Goal: Check status: Check status

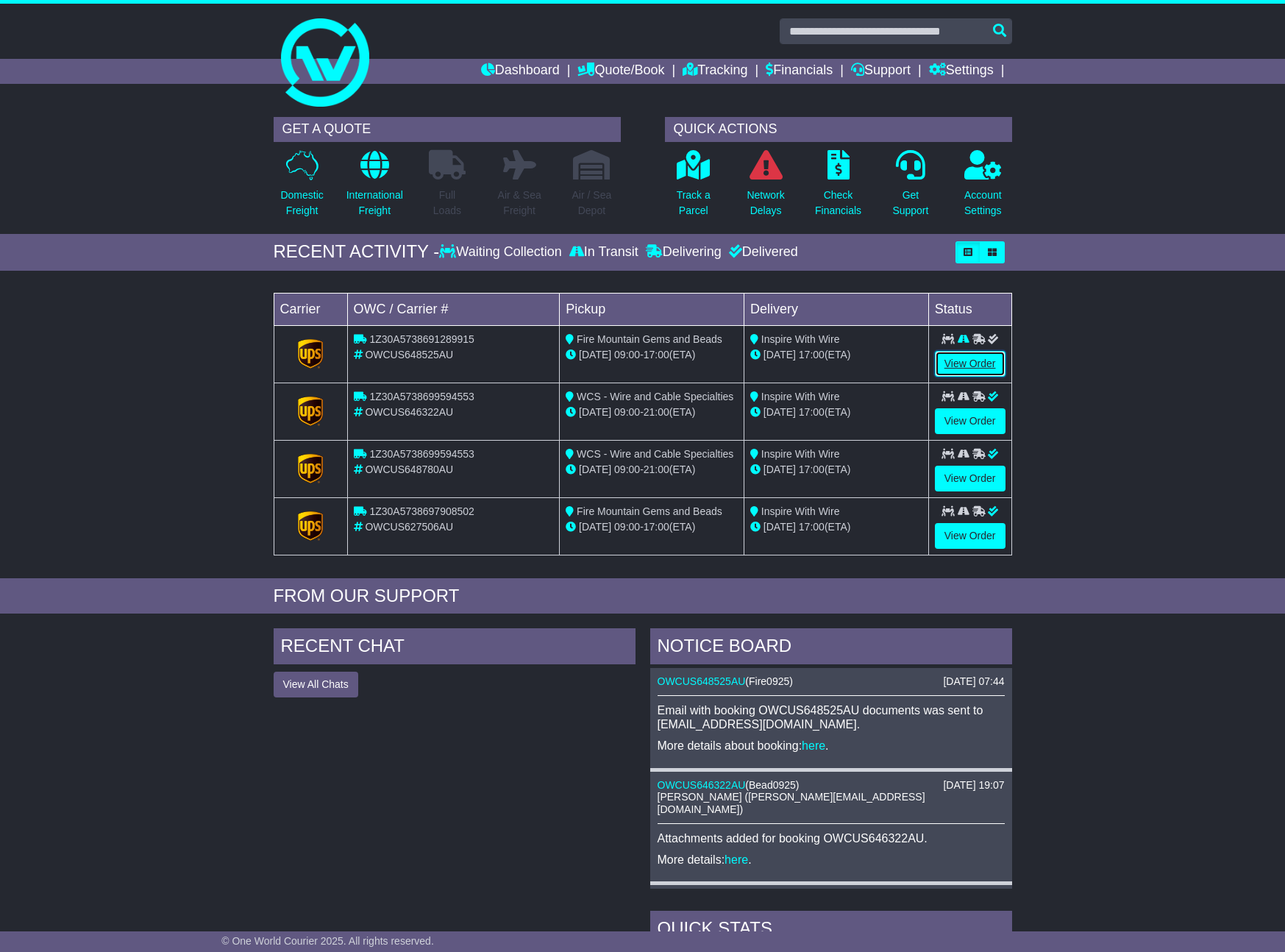
click at [984, 366] on link "View Order" at bounding box center [970, 364] width 70 height 26
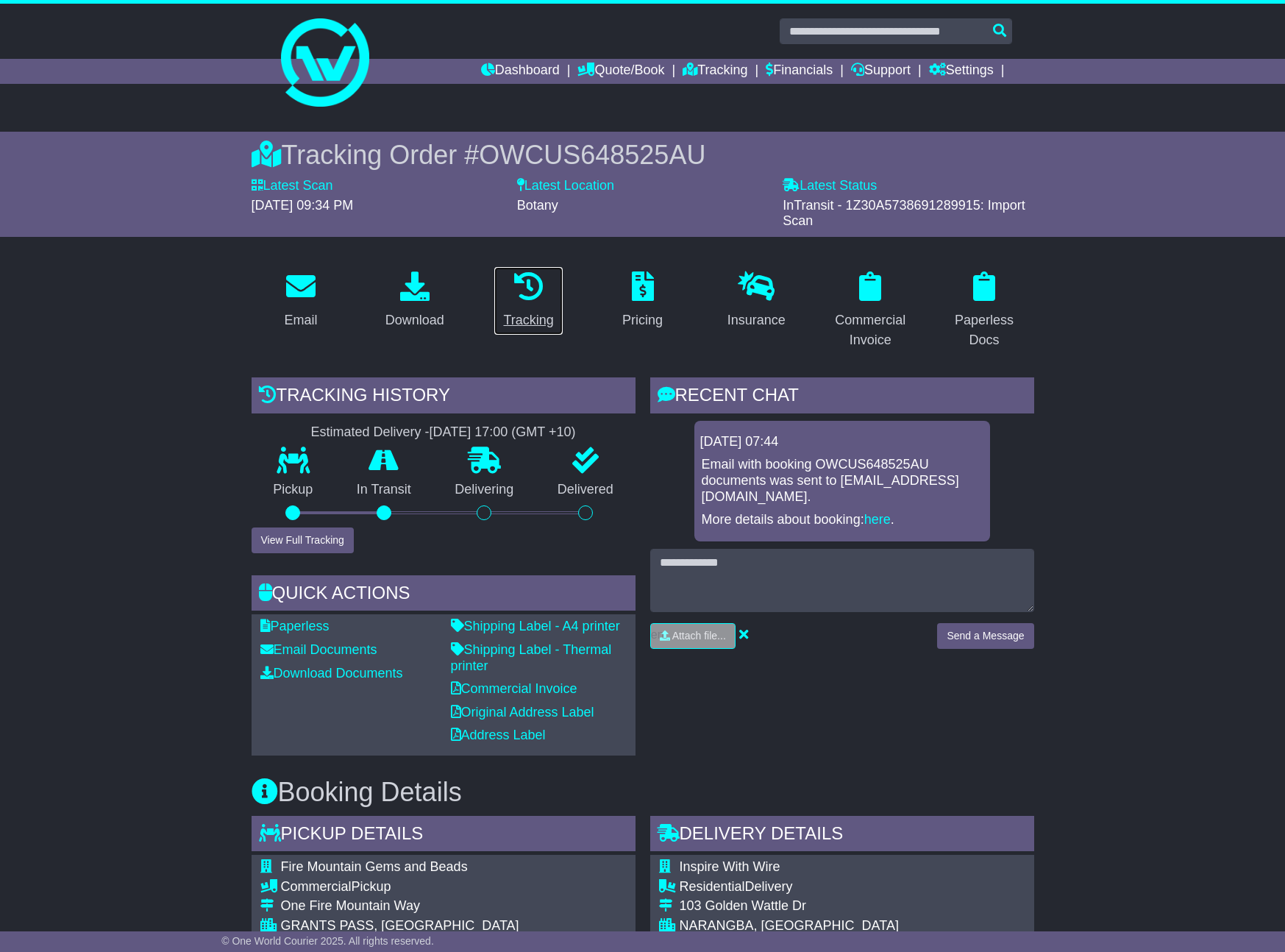
click at [528, 322] on div "Tracking" at bounding box center [528, 320] width 50 height 20
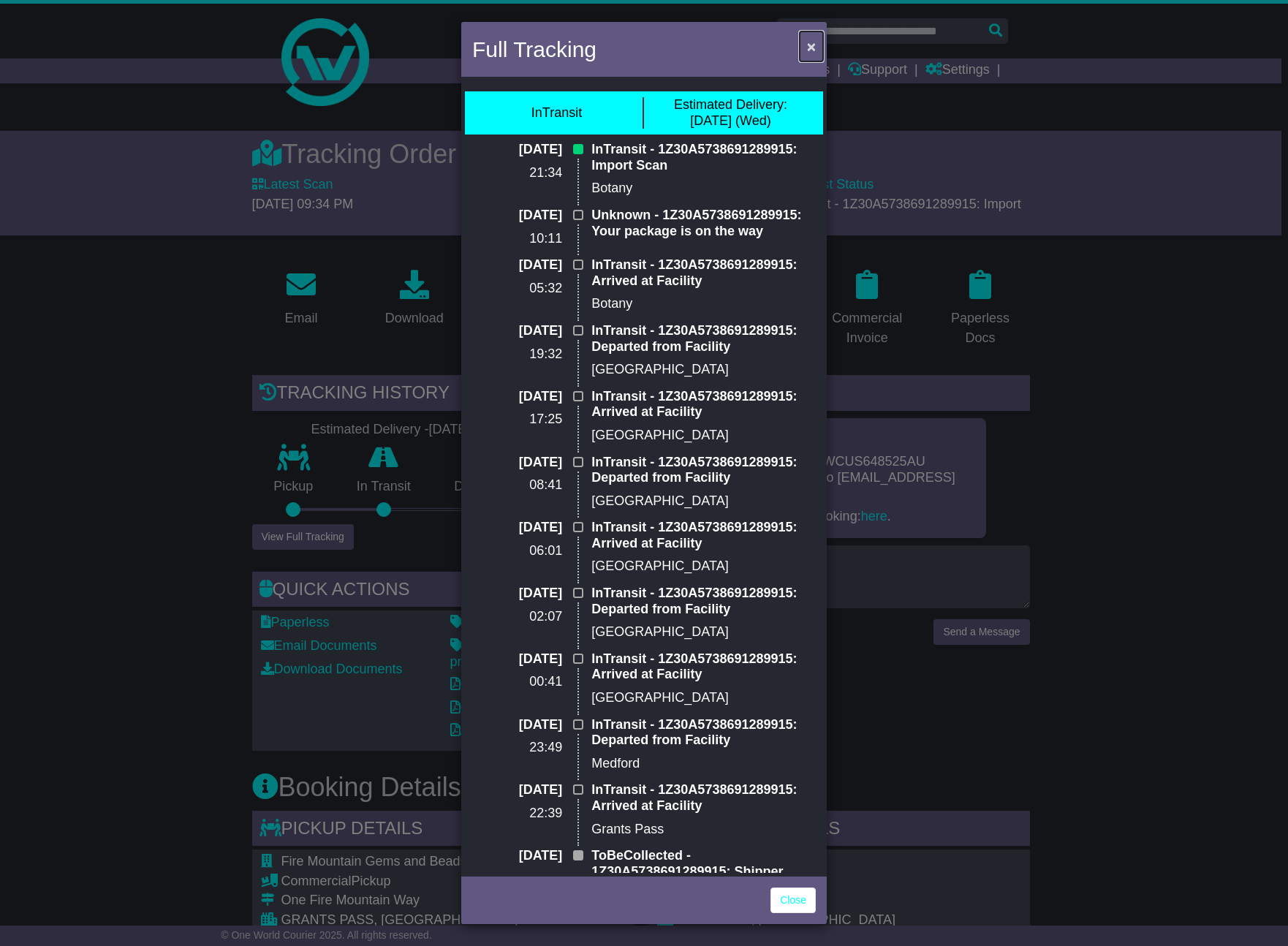
click at [811, 47] on span "×" at bounding box center [811, 46] width 8 height 17
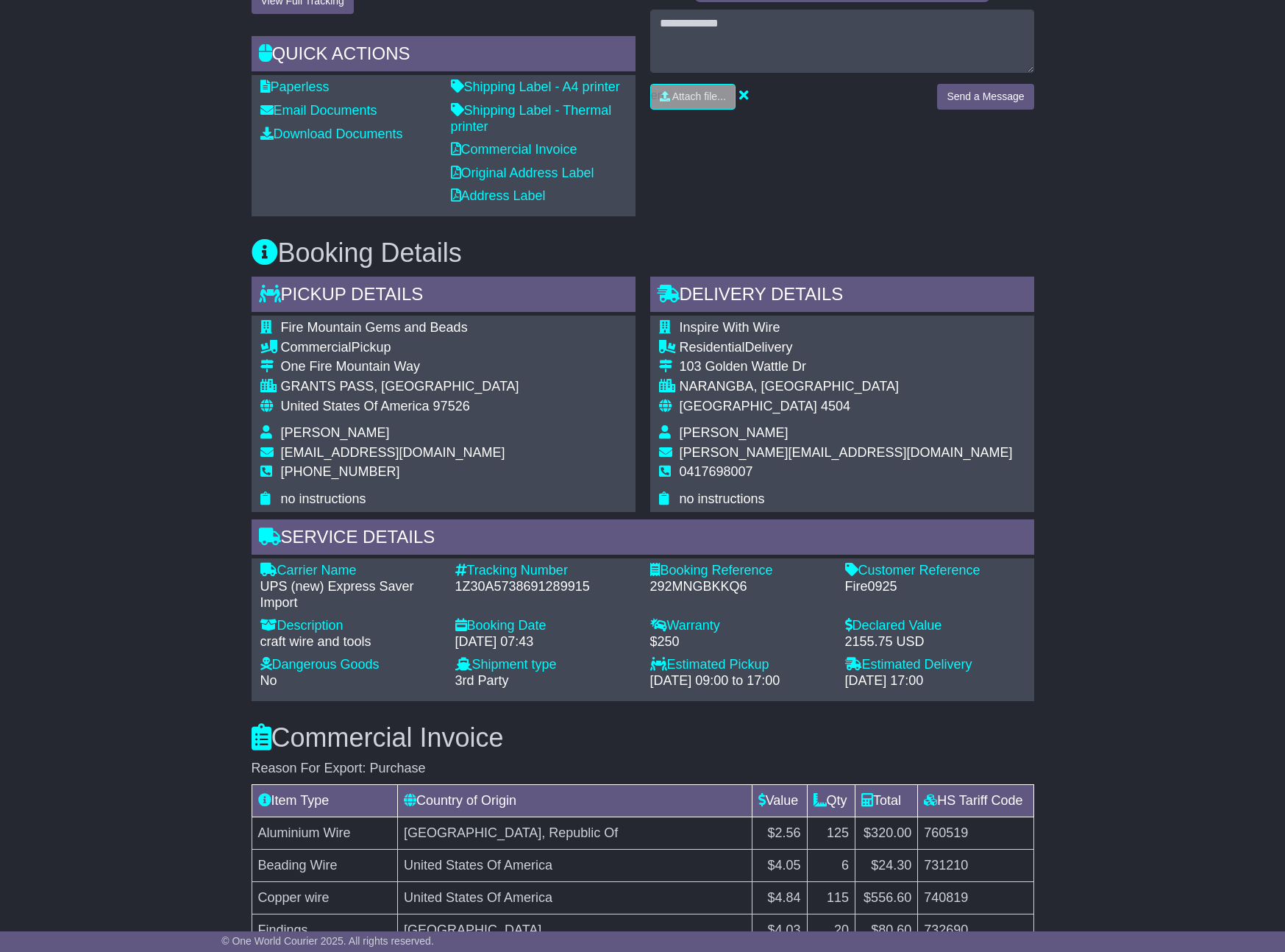
scroll to position [558, 0]
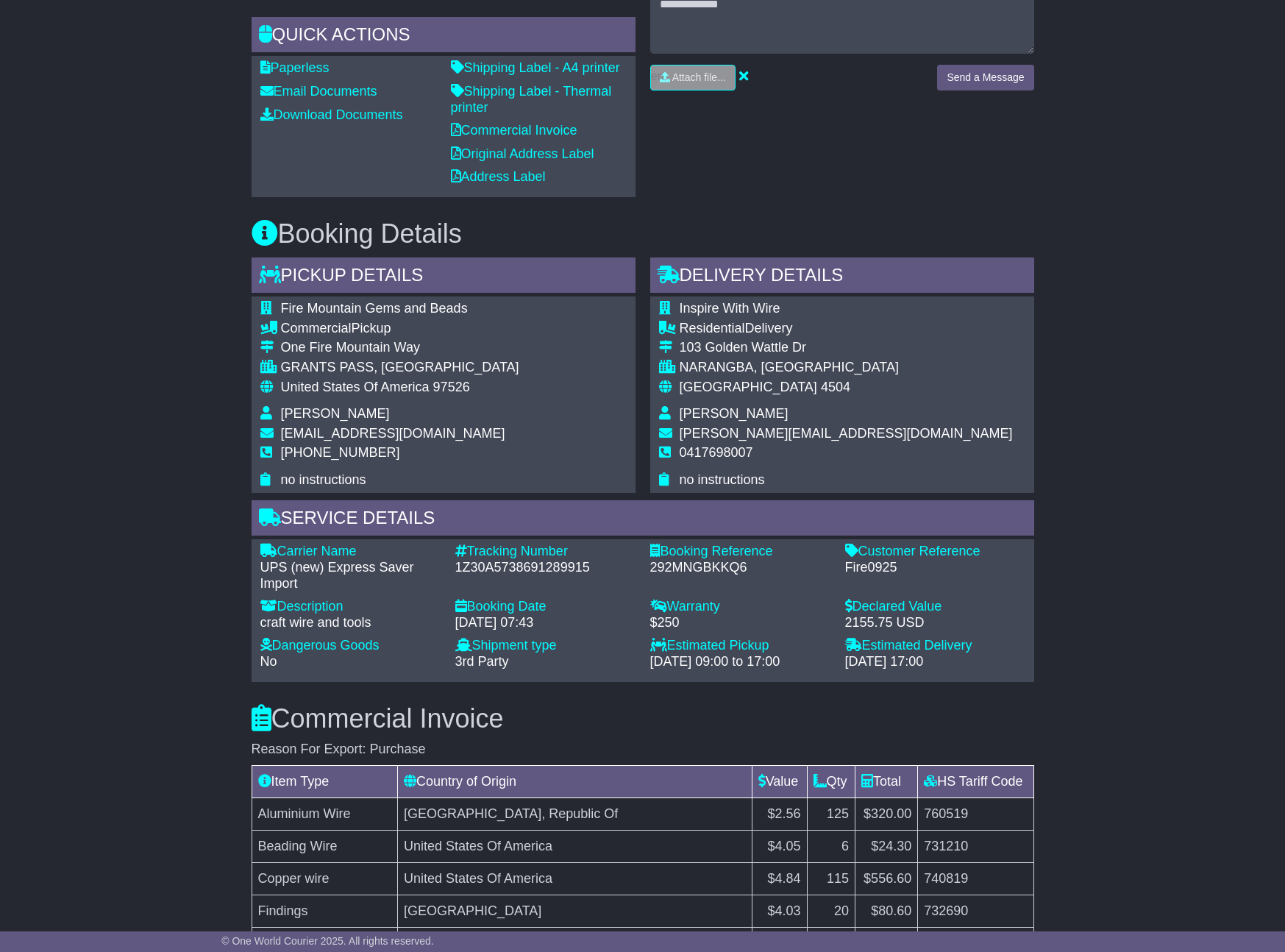
click at [520, 569] on div "1Z30A5738691289915" at bounding box center [546, 568] width 180 height 16
copy div "1Z30A5738691289915"
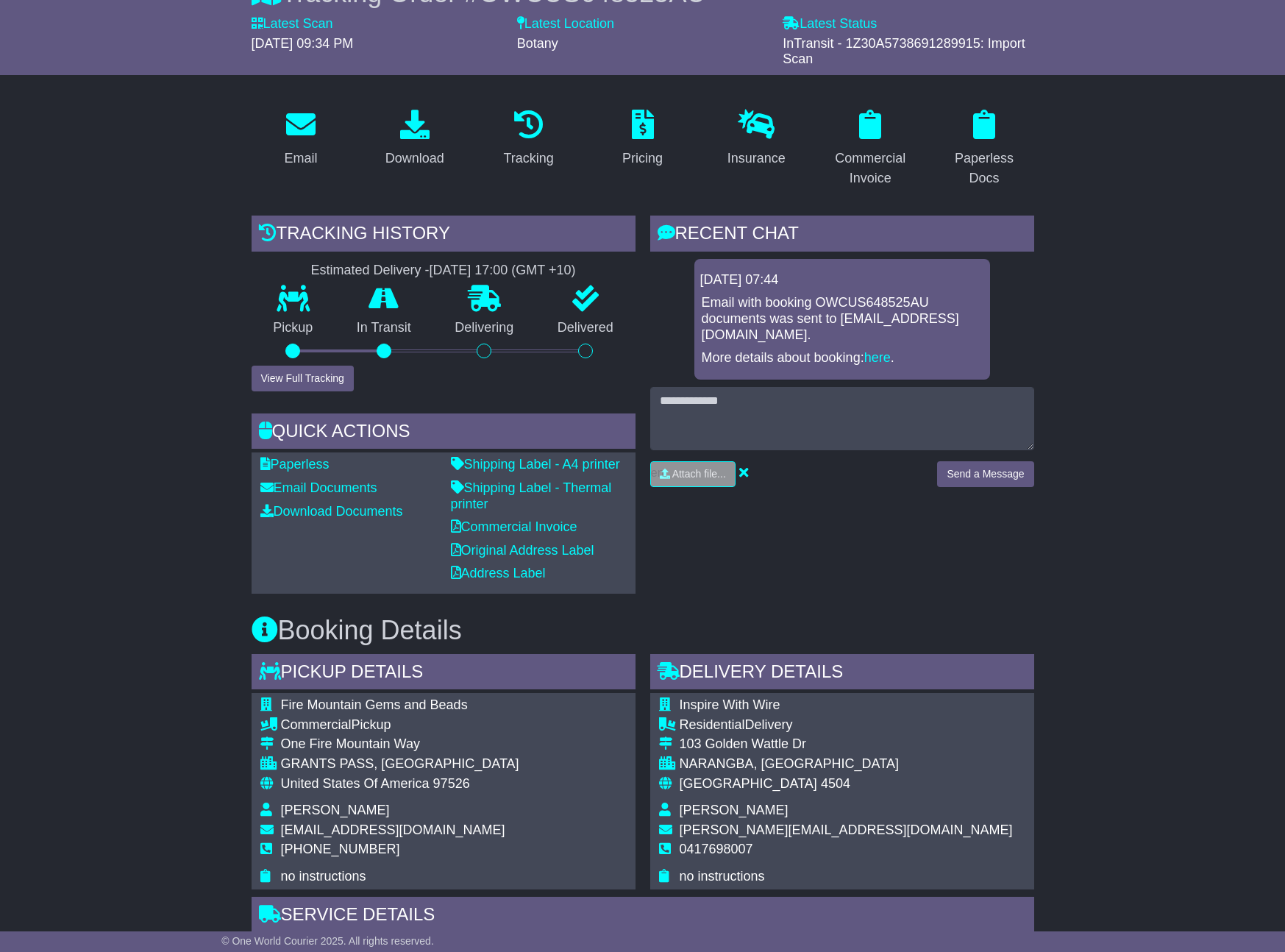
scroll to position [0, 0]
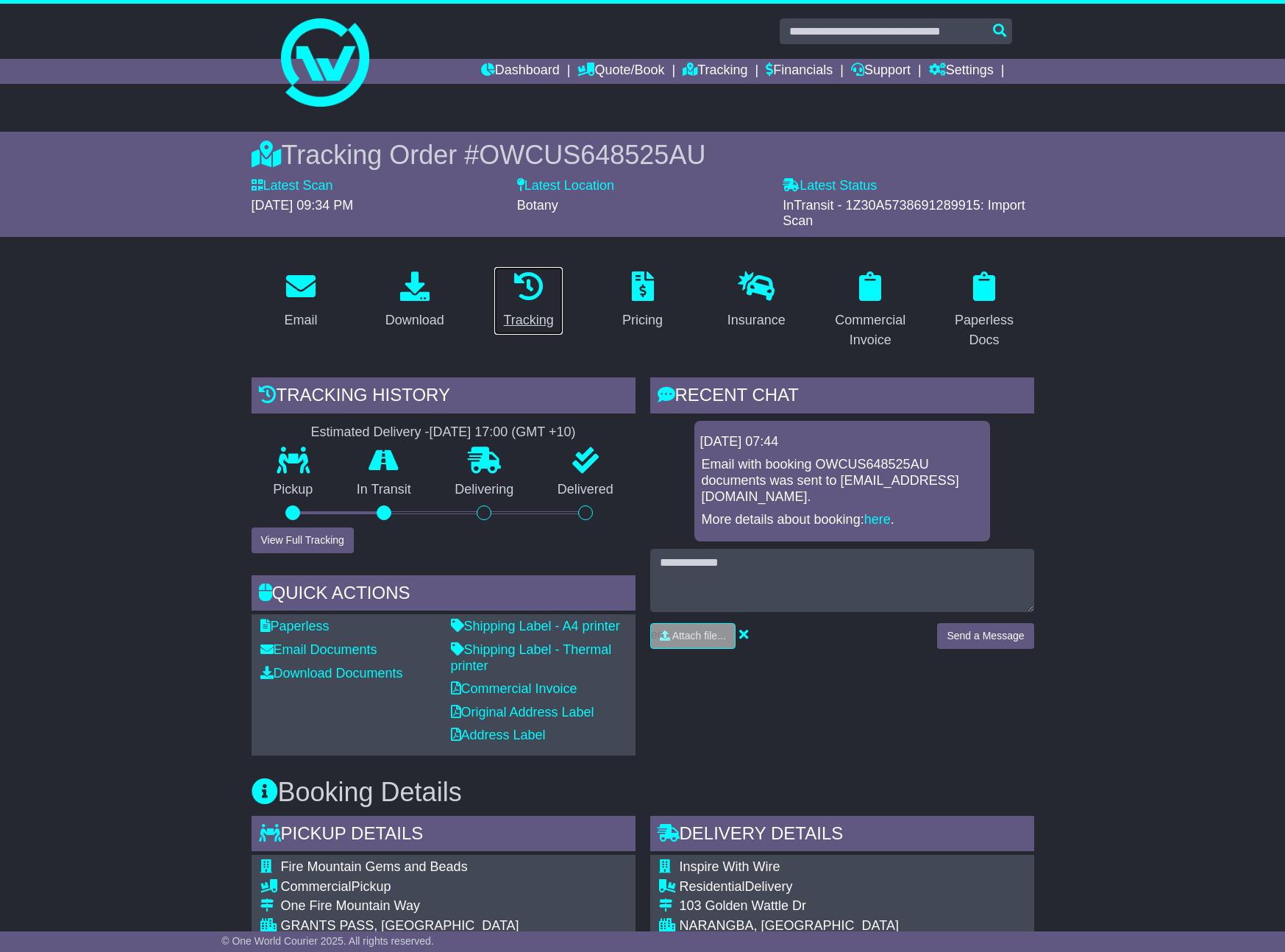
click at [523, 319] on div "Tracking" at bounding box center [528, 320] width 50 height 20
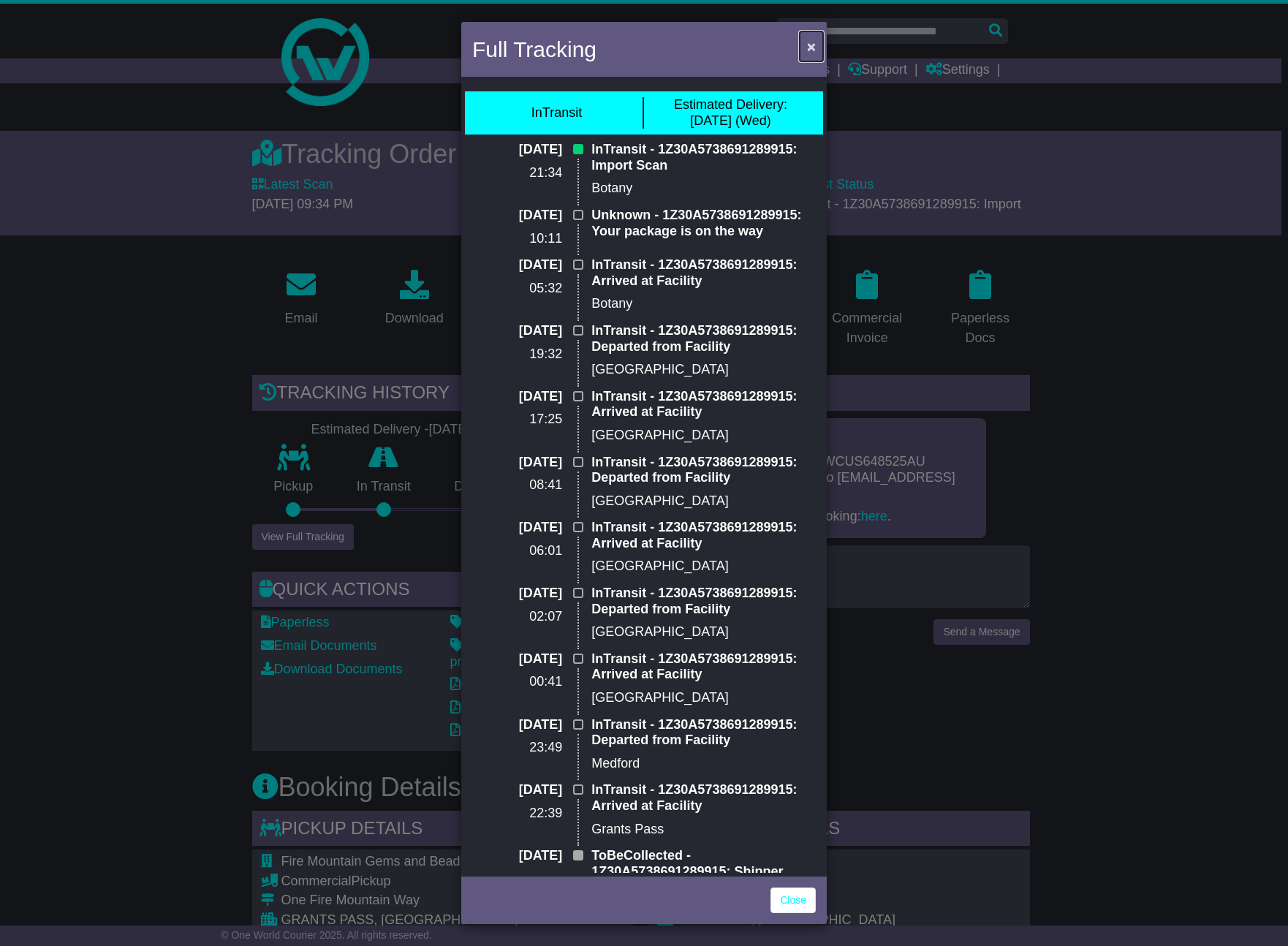
click at [811, 44] on span "×" at bounding box center [811, 46] width 8 height 17
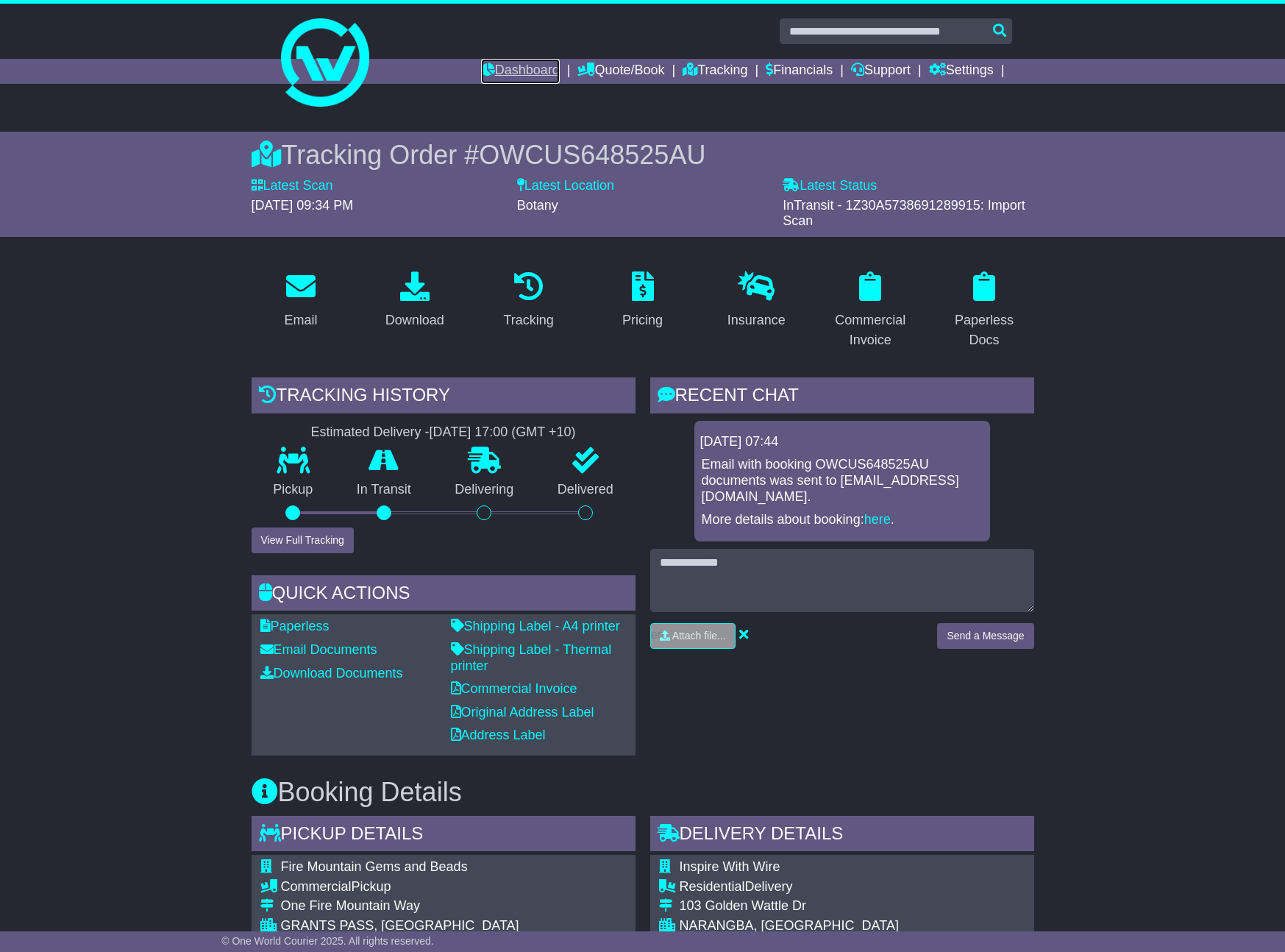
click at [515, 70] on link "Dashboard" at bounding box center [520, 71] width 79 height 25
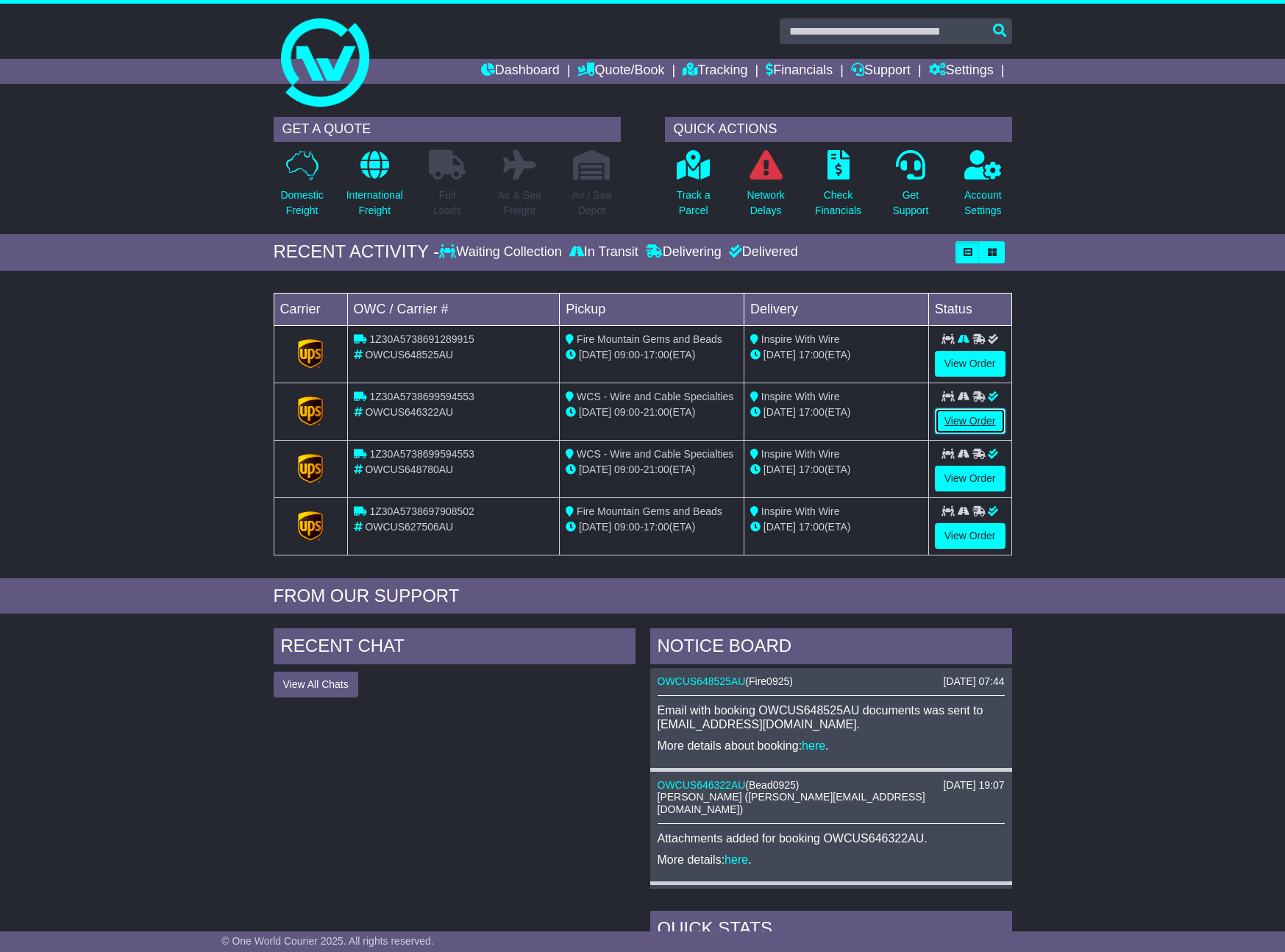
click at [978, 418] on link "View Order" at bounding box center [970, 420] width 70 height 26
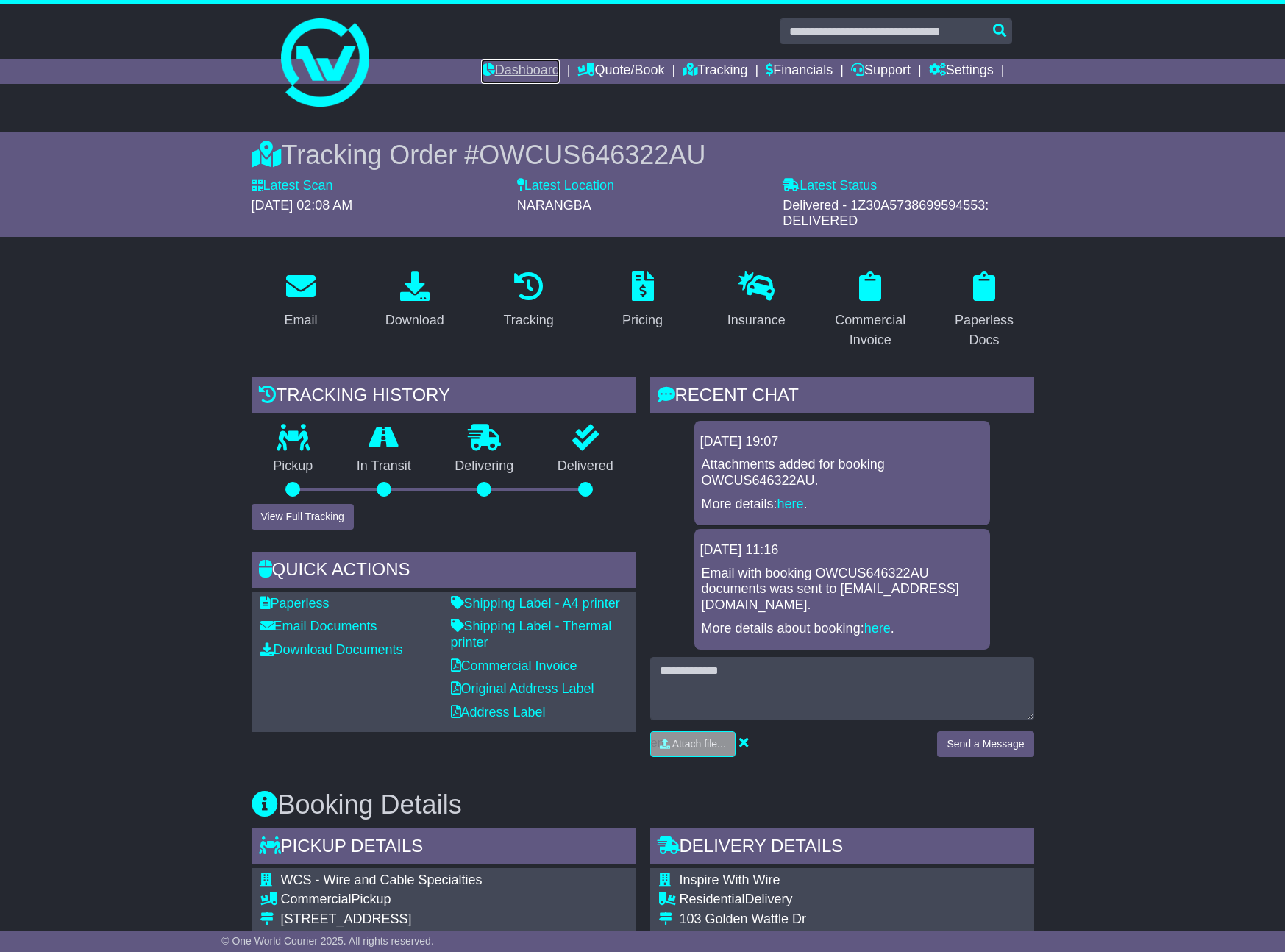
click at [535, 73] on link "Dashboard" at bounding box center [520, 71] width 79 height 25
